Goal: Contribute content: Add original content to the website for others to see

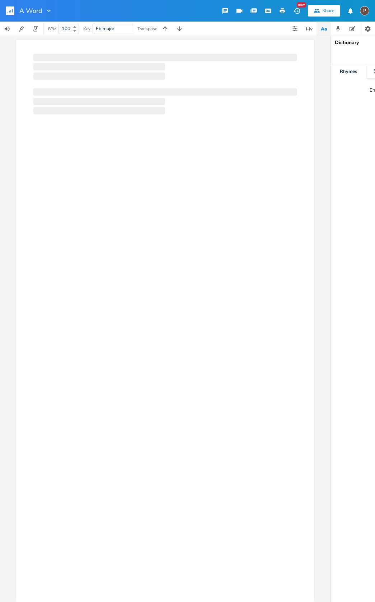
scroll to position [0, 0]
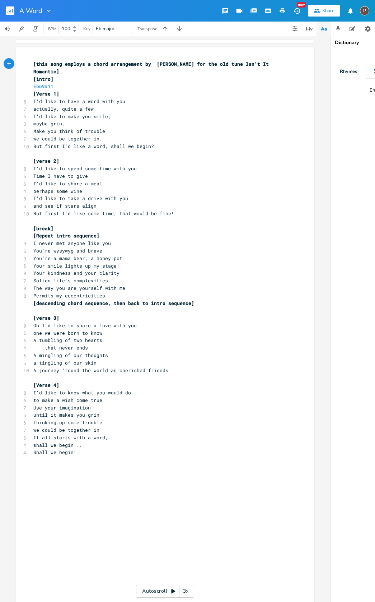
click at [101, 359] on pre "a tingling of our skin" at bounding box center [161, 363] width 259 height 8
type textarea "s"
click at [201, 299] on pre "[descending chord sequence, then back to intro sequence]" at bounding box center [161, 303] width 259 height 8
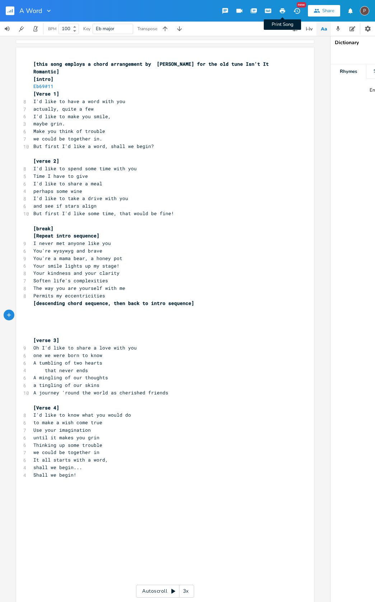
click at [283, 10] on icon "button" at bounding box center [282, 10] width 5 height 5
click at [56, 80] on pre "[intro]" at bounding box center [161, 79] width 259 height 8
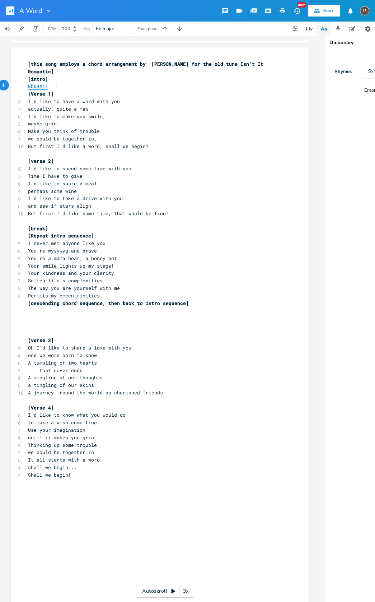
scroll to position [0, 6]
type textarea "[intro] Eb69#11"
drag, startPoint x: 53, startPoint y: 84, endPoint x: 22, endPoint y: 80, distance: 31.2
click at [20, 81] on div "[intro] Eb69#11 x [this song employs a chord arrangement by [PERSON_NAME] for t…" at bounding box center [159, 326] width 298 height 558
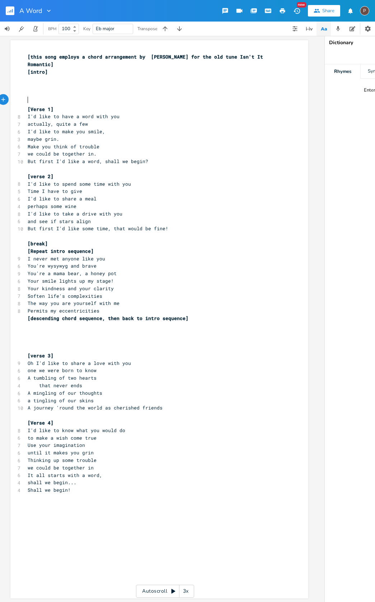
click at [48, 329] on pre "​" at bounding box center [155, 333] width 259 height 8
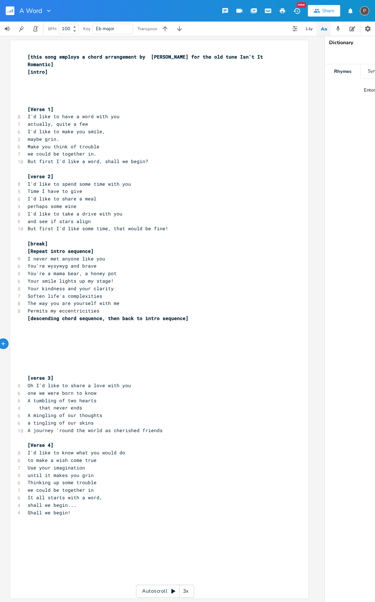
click at [284, 10] on icon "button" at bounding box center [282, 10] width 5 height 5
click at [282, 13] on icon "button" at bounding box center [282, 11] width 6 height 6
click at [218, 307] on pre "Permits my eccentricities" at bounding box center [155, 311] width 259 height 8
click at [280, 10] on icon "button" at bounding box center [282, 10] width 5 height 5
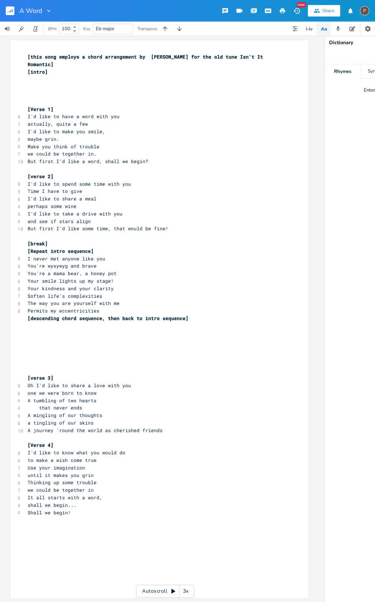
click at [283, 11] on icon "button" at bounding box center [282, 10] width 5 height 5
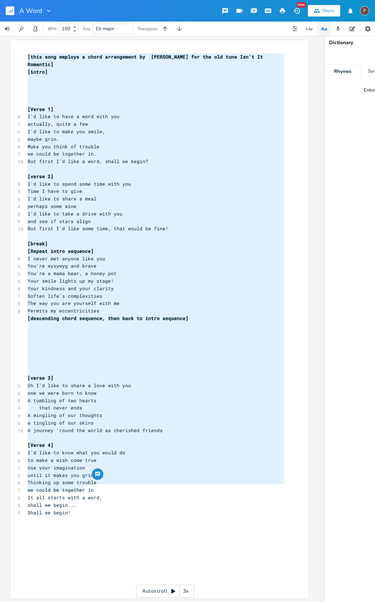
type textarea "[this song employs a chord arrangement by [PERSON_NAME] for the old tune Isn't …"
drag, startPoint x: 25, startPoint y: 56, endPoint x: 88, endPoint y: 496, distance: 444.3
click at [88, 496] on div "[this song employs a chord arrangement by [PERSON_NAME] for the old tune Isn't …" at bounding box center [155, 284] width 259 height 463
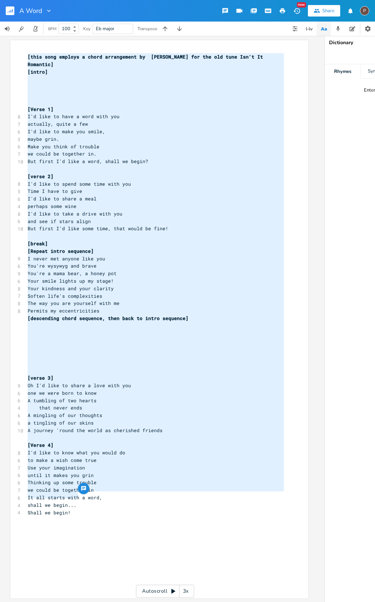
scroll to position [0, 5]
